Goal: Find specific page/section: Find specific page/section

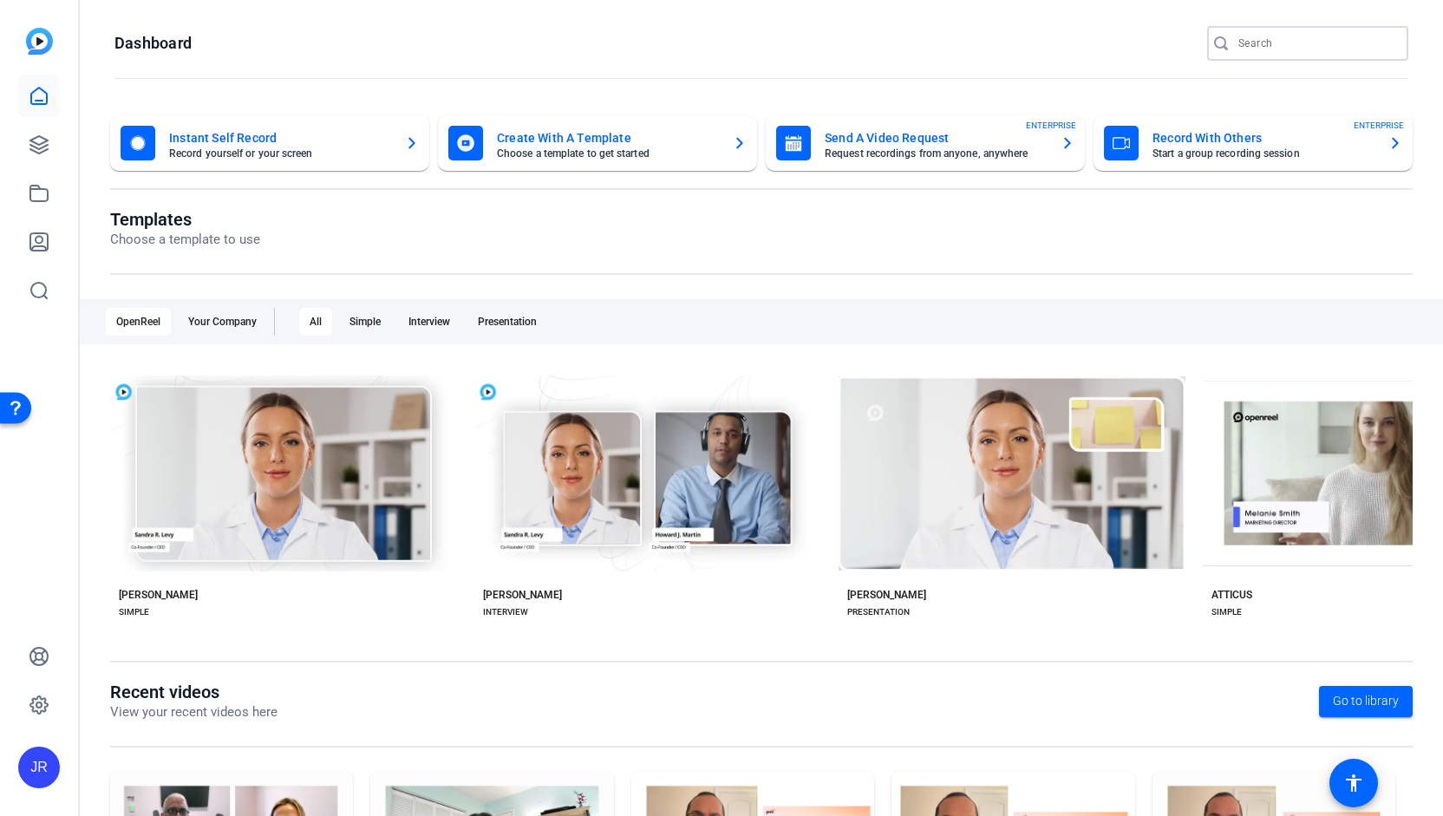
click at [1262, 42] on input "Search" at bounding box center [1316, 43] width 156 height 21
type input "tas"
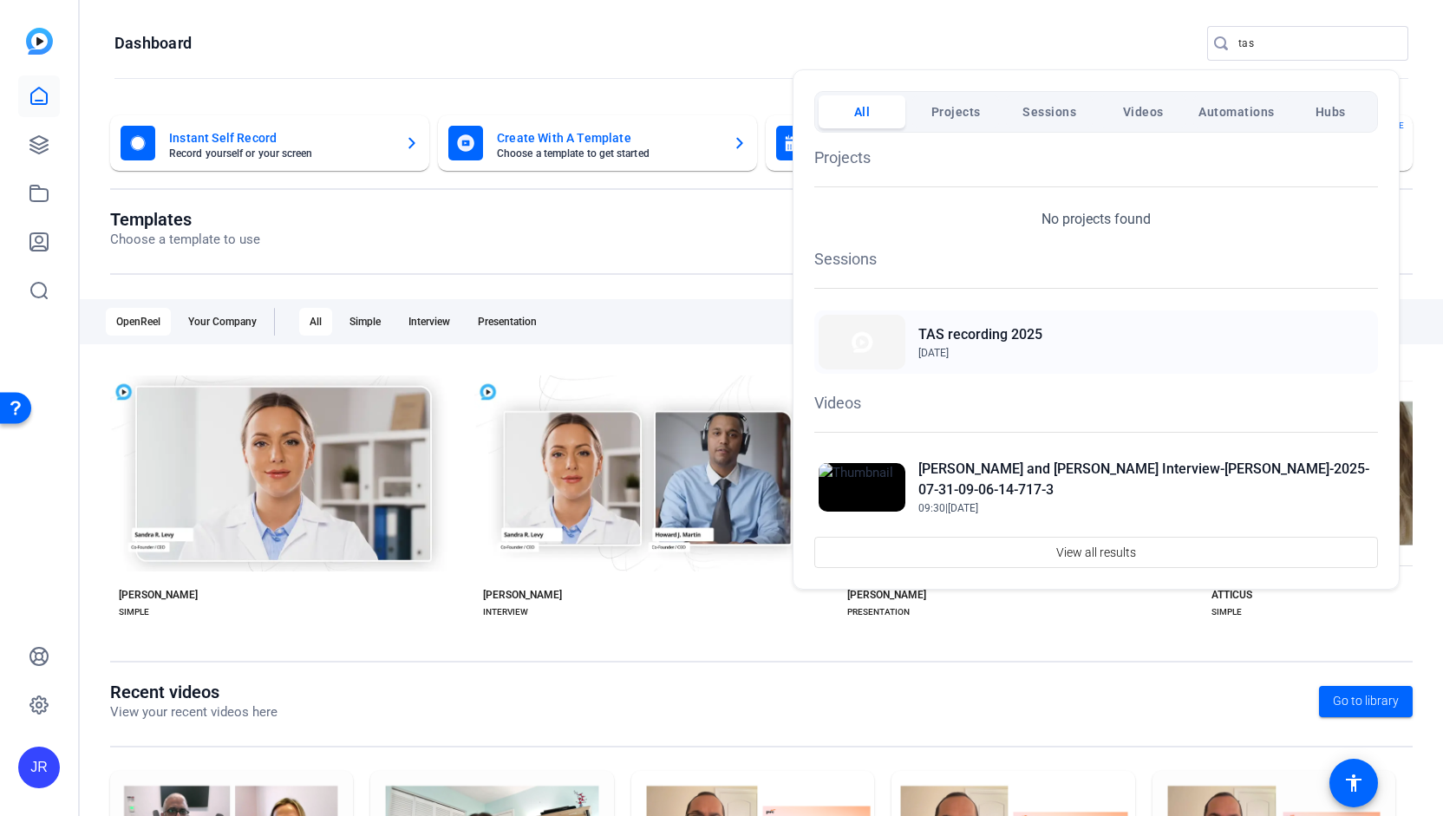
click at [992, 352] on span "[DATE]" at bounding box center [980, 353] width 124 height 16
click at [850, 259] on h1 "Sessions" at bounding box center [1096, 258] width 564 height 23
click at [36, 139] on div at bounding box center [721, 408] width 1443 height 816
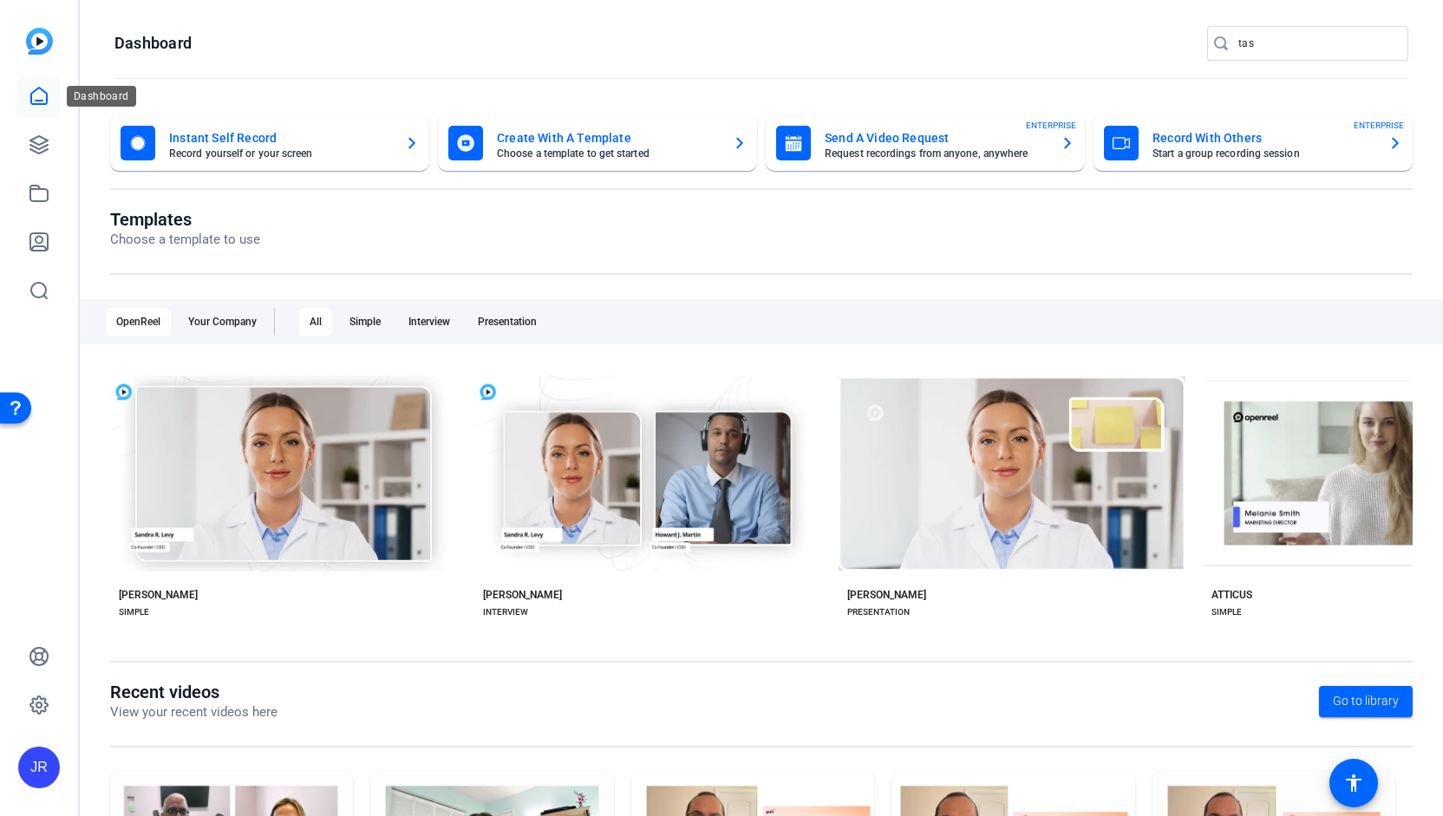
click at [36, 96] on icon at bounding box center [39, 96] width 21 height 21
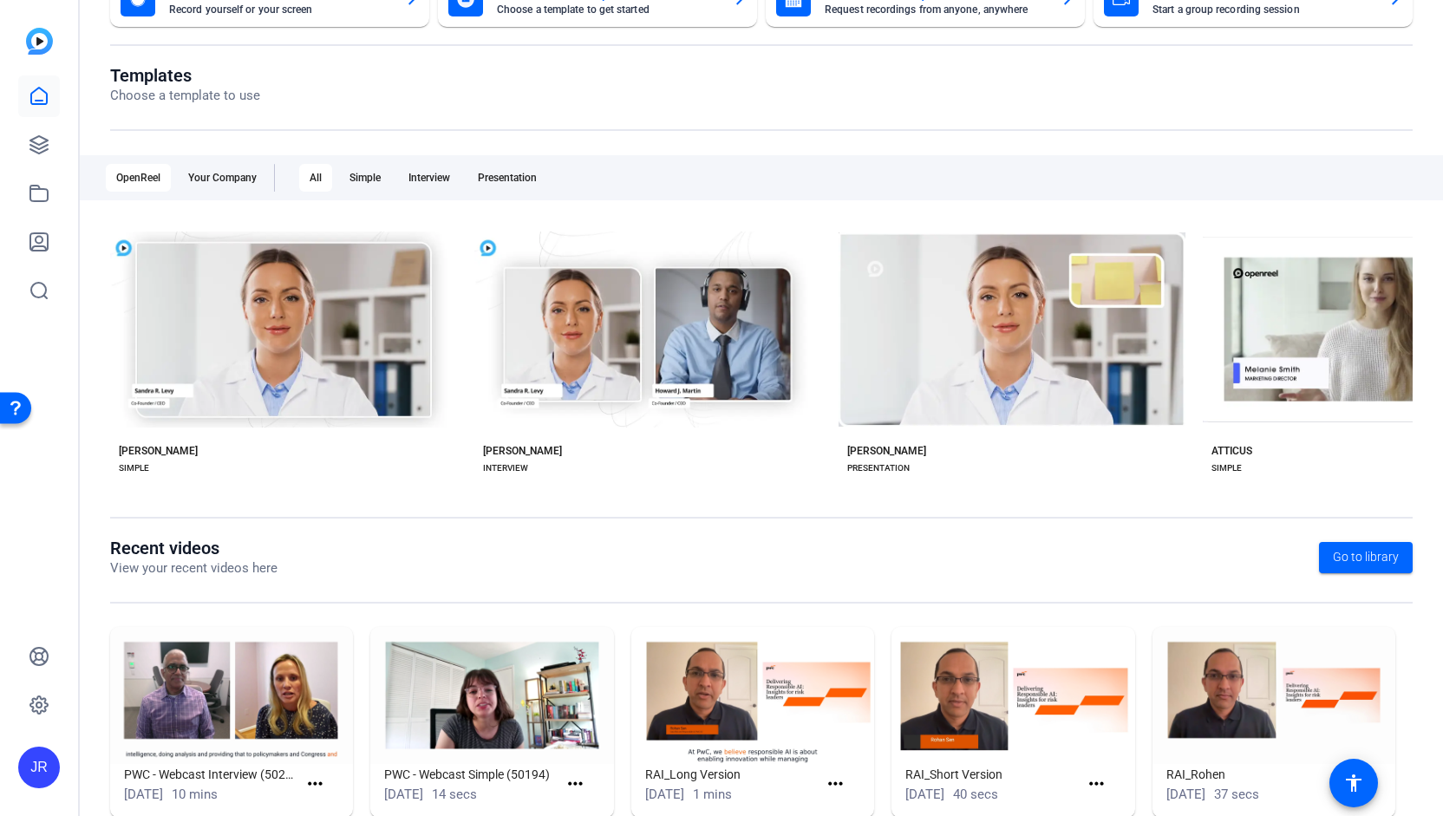
scroll to position [184, 0]
